Goal: Transaction & Acquisition: Purchase product/service

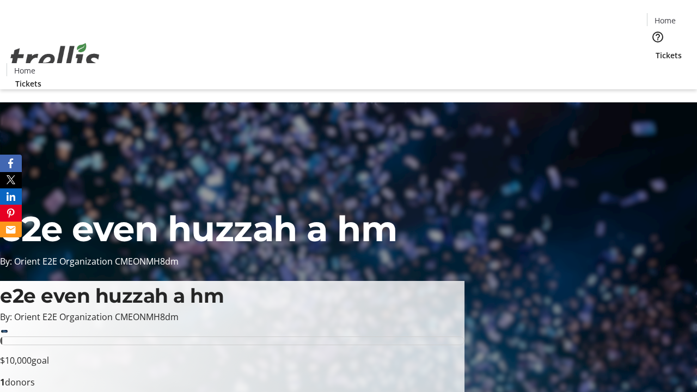
click at [656, 50] on span "Tickets" at bounding box center [669, 55] width 26 height 11
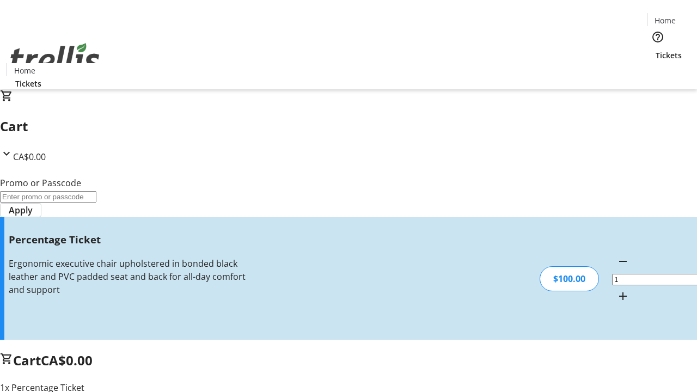
type input "BAR"
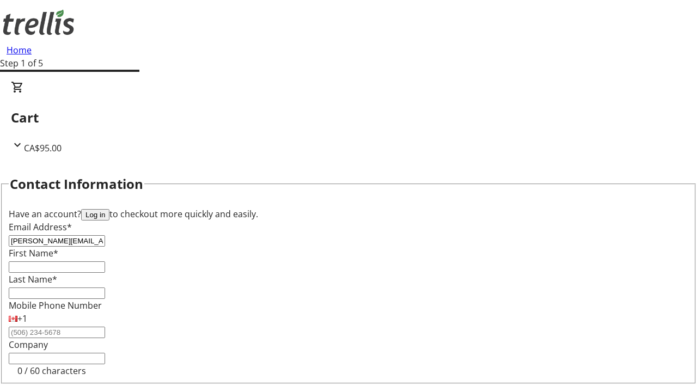
type input "[PERSON_NAME][EMAIL_ADDRESS][DOMAIN_NAME]"
type input "[PERSON_NAME]"
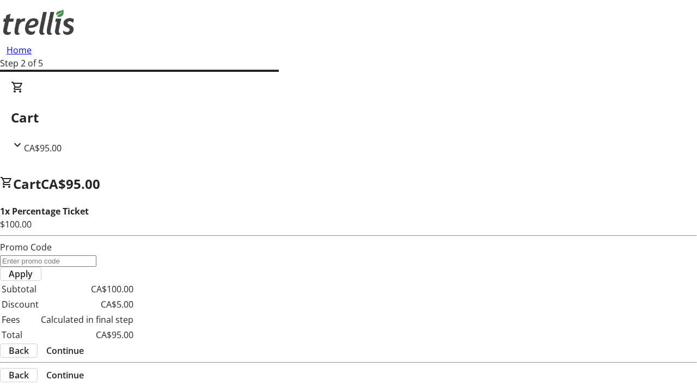
click at [84, 344] on span "Continue" at bounding box center [65, 350] width 38 height 13
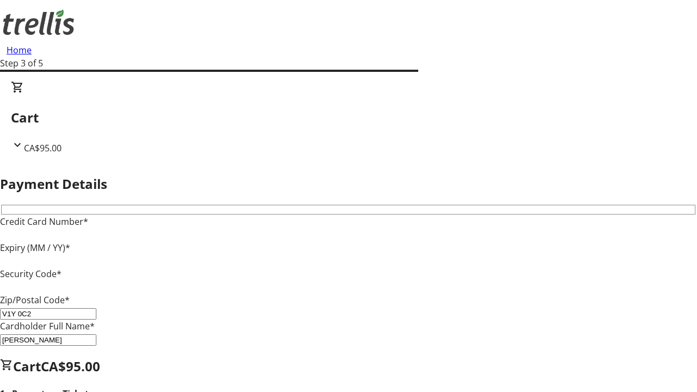
type input "V1Y 0C2"
